Goal: Task Accomplishment & Management: Manage account settings

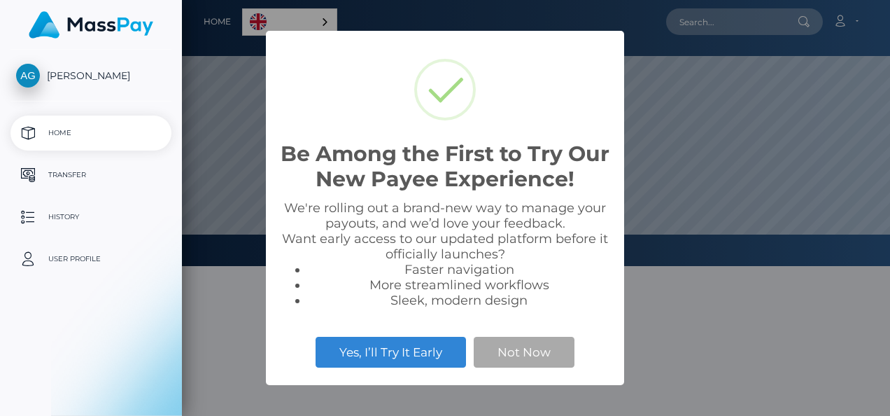
scroll to position [266, 708]
select select
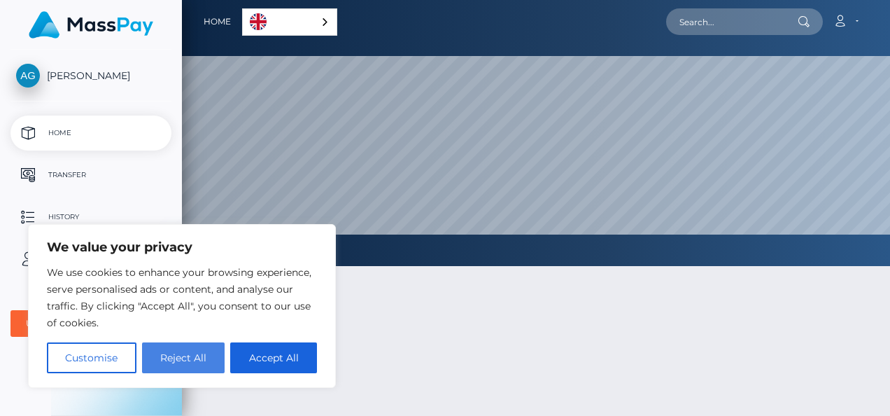
click at [197, 354] on button "Reject All" at bounding box center [183, 357] width 83 height 31
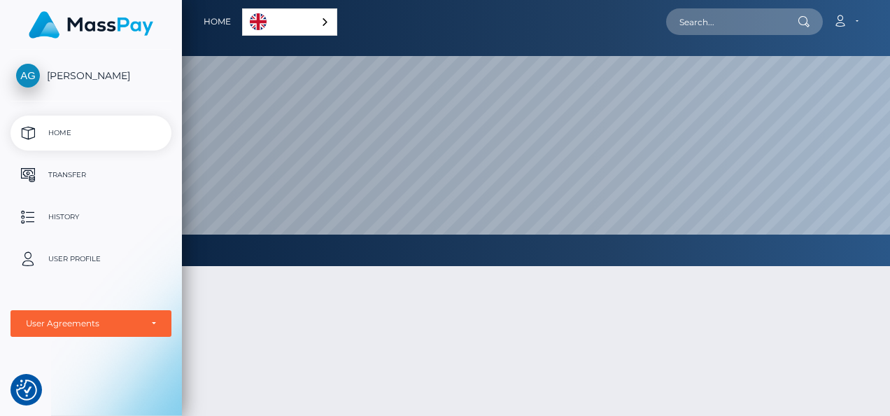
click at [50, 78] on span "[PERSON_NAME]" at bounding box center [90, 75] width 161 height 13
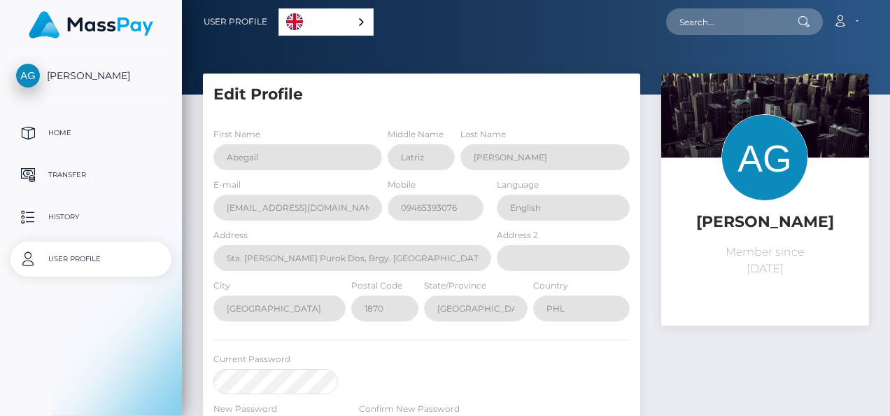
select select
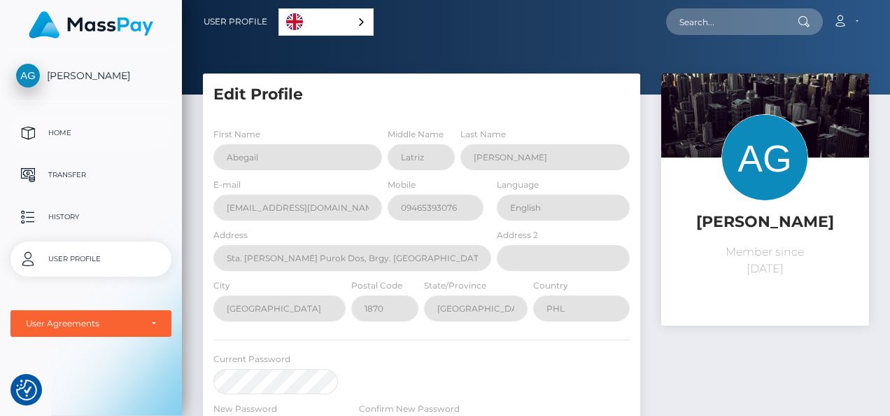
click at [65, 136] on p "Home" at bounding box center [91, 132] width 150 height 21
click at [65, 214] on p "History" at bounding box center [91, 216] width 150 height 21
click at [66, 267] on p "User Profile" at bounding box center [91, 258] width 150 height 21
click at [833, 27] on link "Account" at bounding box center [845, 21] width 41 height 29
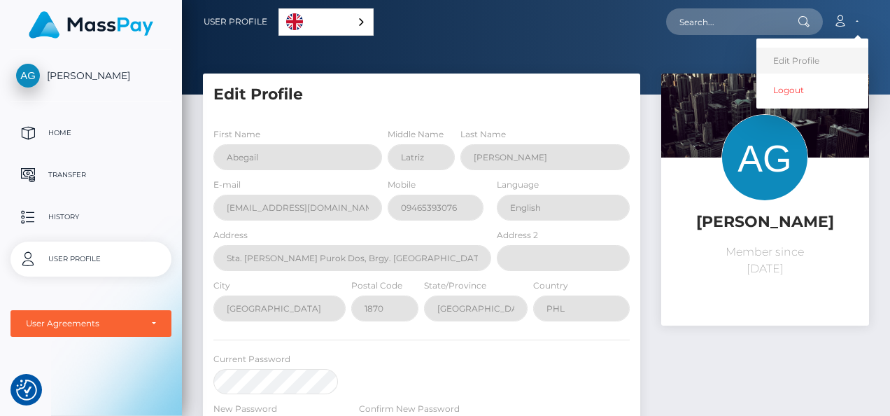
click at [817, 52] on link "Edit Profile" at bounding box center [813, 61] width 112 height 26
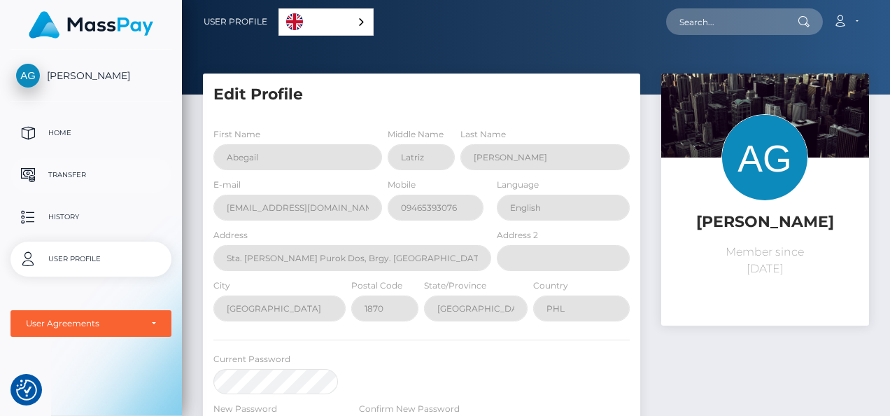
click at [59, 174] on p "Transfer" at bounding box center [91, 174] width 150 height 21
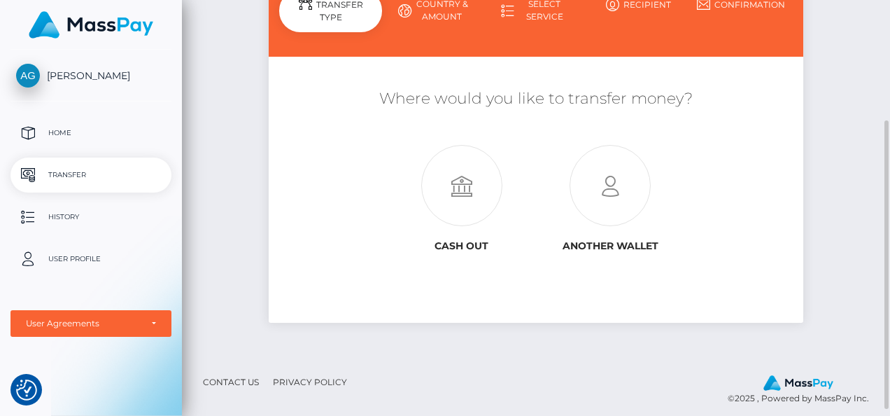
scroll to position [182, 0]
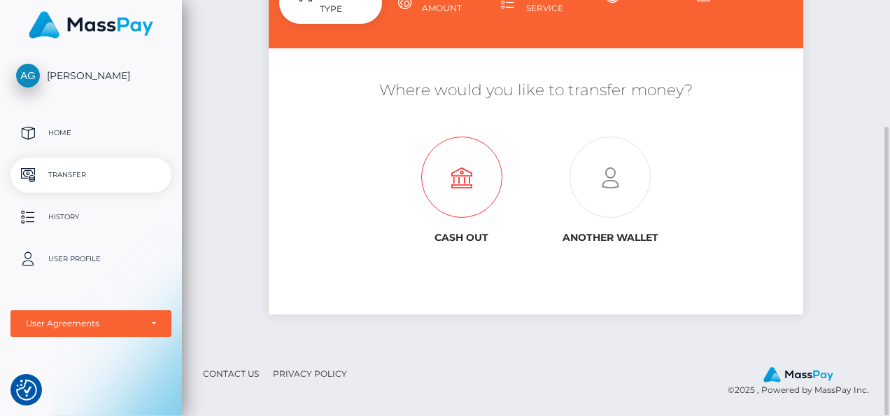
click at [473, 183] on icon at bounding box center [462, 177] width 148 height 81
